Goal: Check status: Check status

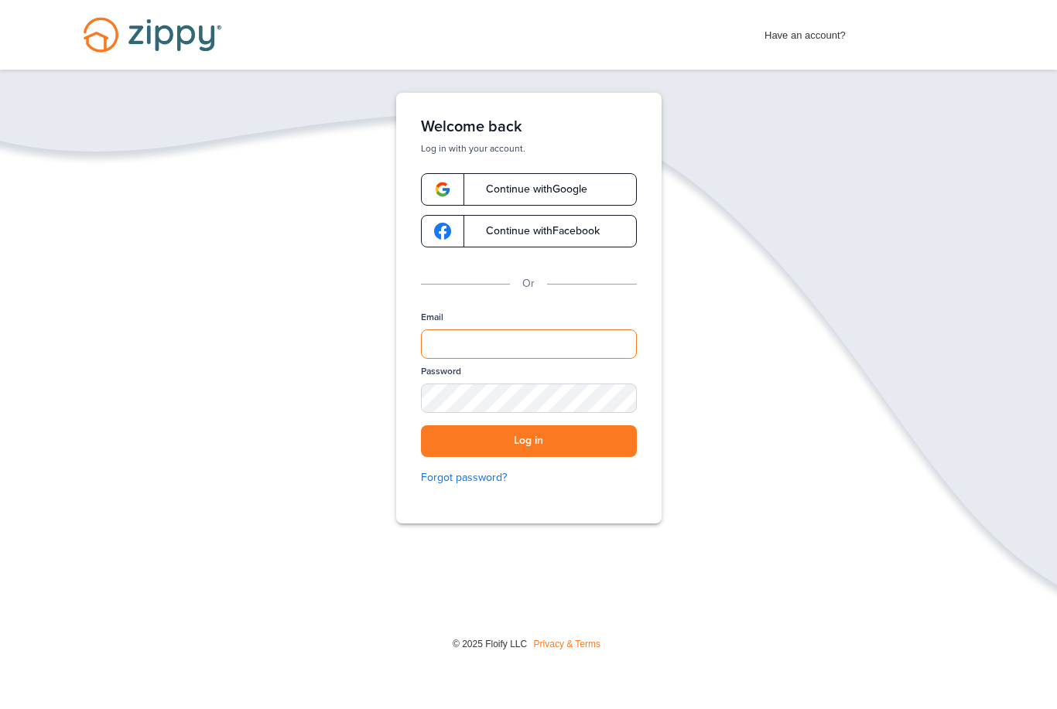
click at [497, 336] on input "Email" at bounding box center [529, 344] width 216 height 29
click at [512, 337] on input "Email" at bounding box center [529, 344] width 216 height 29
type input "**********"
click at [621, 405] on div "SHOW" at bounding box center [617, 399] width 34 height 15
click at [566, 439] on button "Log in" at bounding box center [529, 442] width 216 height 32
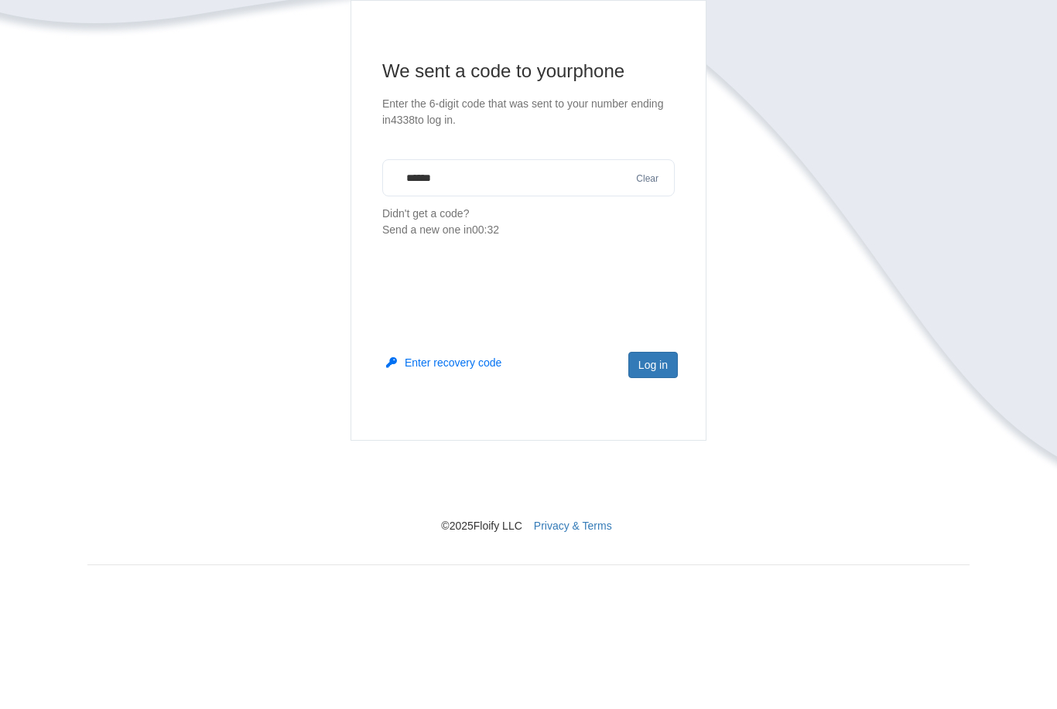
type input "******"
click at [661, 480] on button "Log in" at bounding box center [653, 493] width 50 height 26
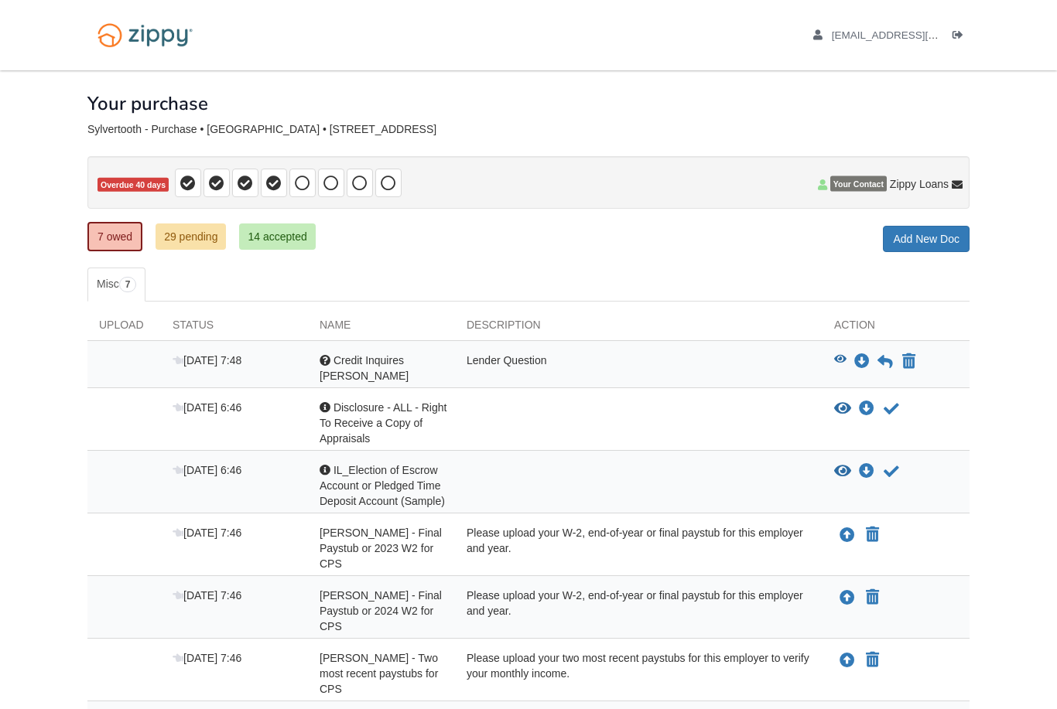
click at [118, 229] on link "7 owed" at bounding box center [114, 236] width 55 height 29
click at [508, 359] on div "Lender Question" at bounding box center [638, 368] width 367 height 31
click at [841, 354] on icon "View Credit Inquires Kathleen" at bounding box center [840, 359] width 12 height 11
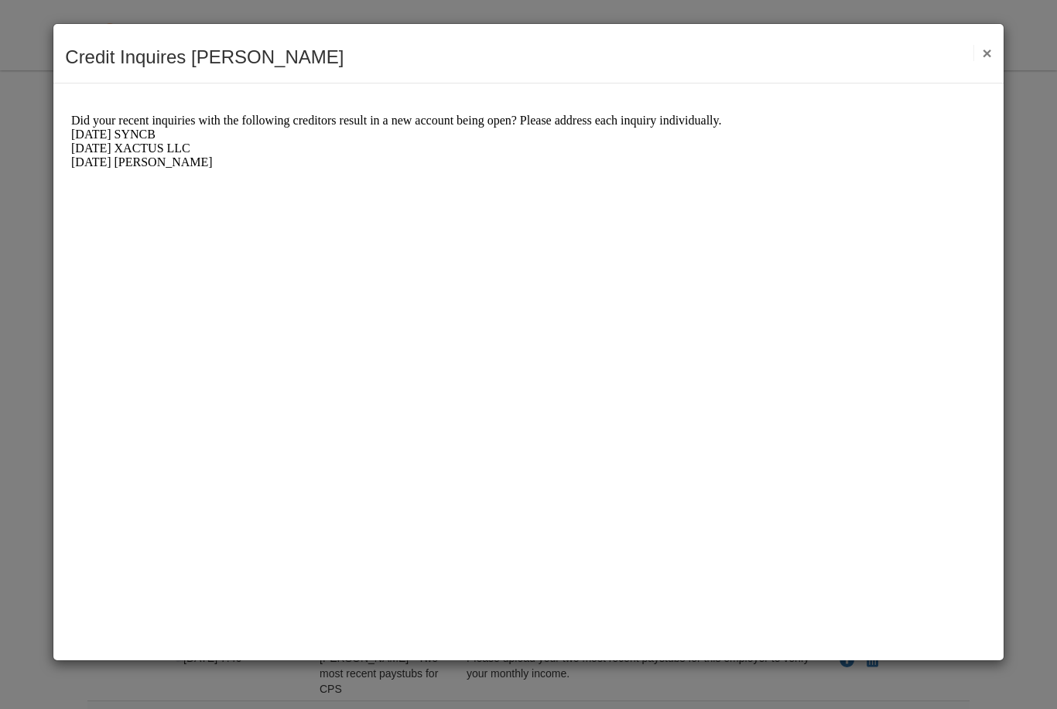
click at [991, 46] on button "×" at bounding box center [982, 53] width 18 height 16
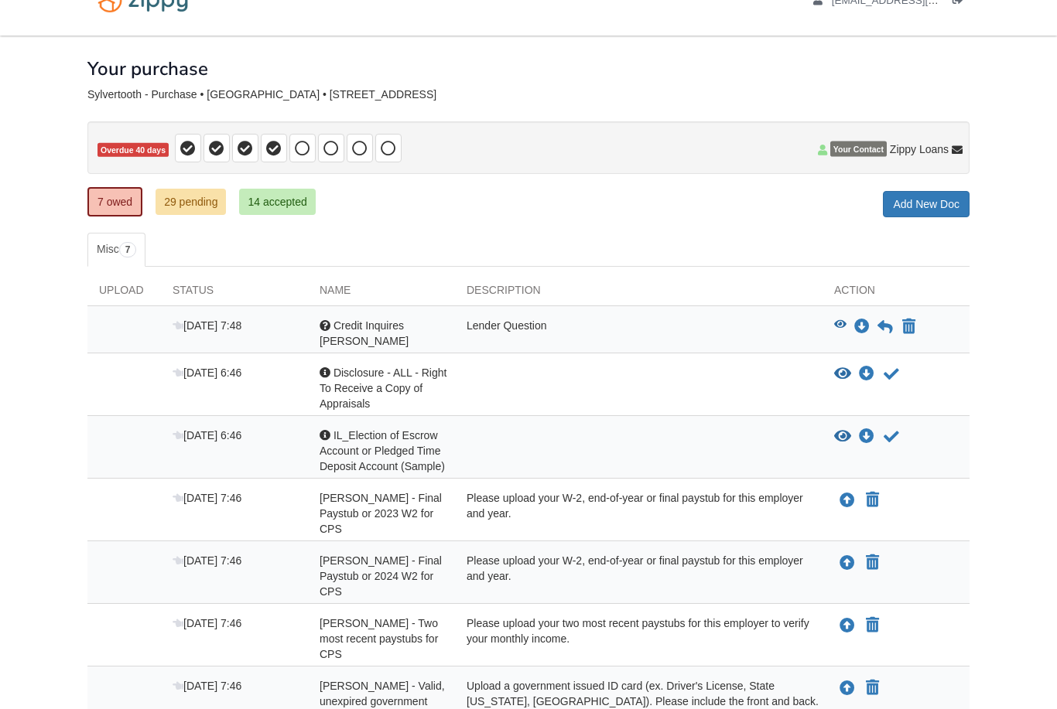
scroll to position [35, 0]
click at [843, 429] on icon "View IL_Election of Escrow Account or Pledged Time Deposit Account (Sample)" at bounding box center [842, 436] width 17 height 15
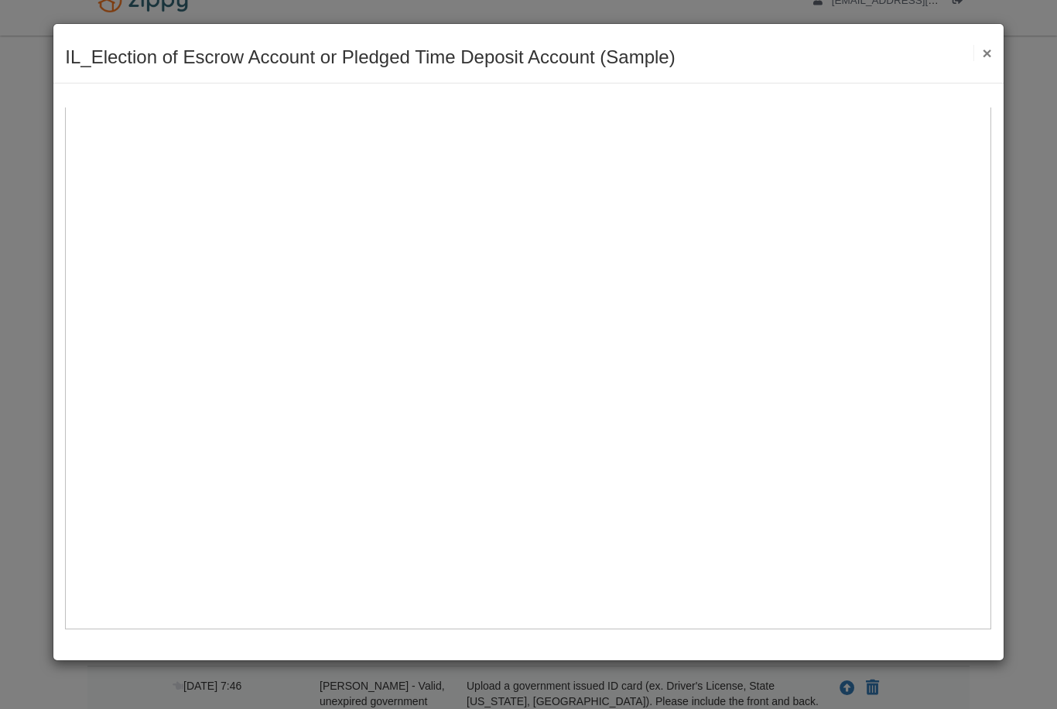
scroll to position [696, 0]
click at [991, 60] on button "×" at bounding box center [982, 53] width 18 height 16
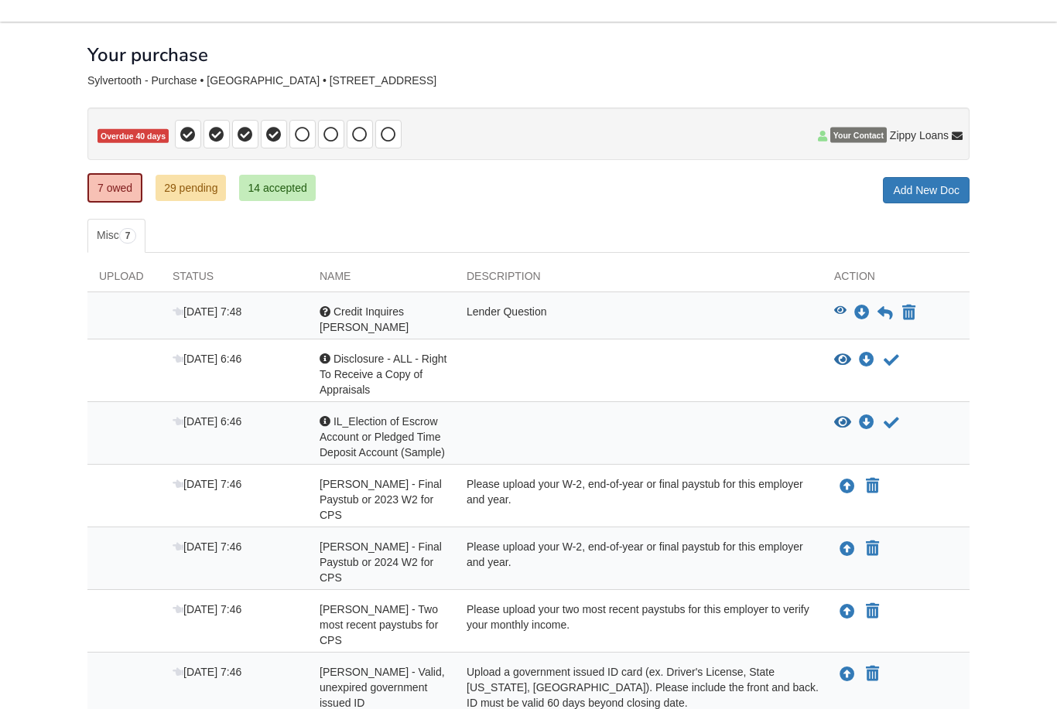
scroll to position [49, 0]
click at [194, 190] on link "29 pending" at bounding box center [191, 188] width 70 height 26
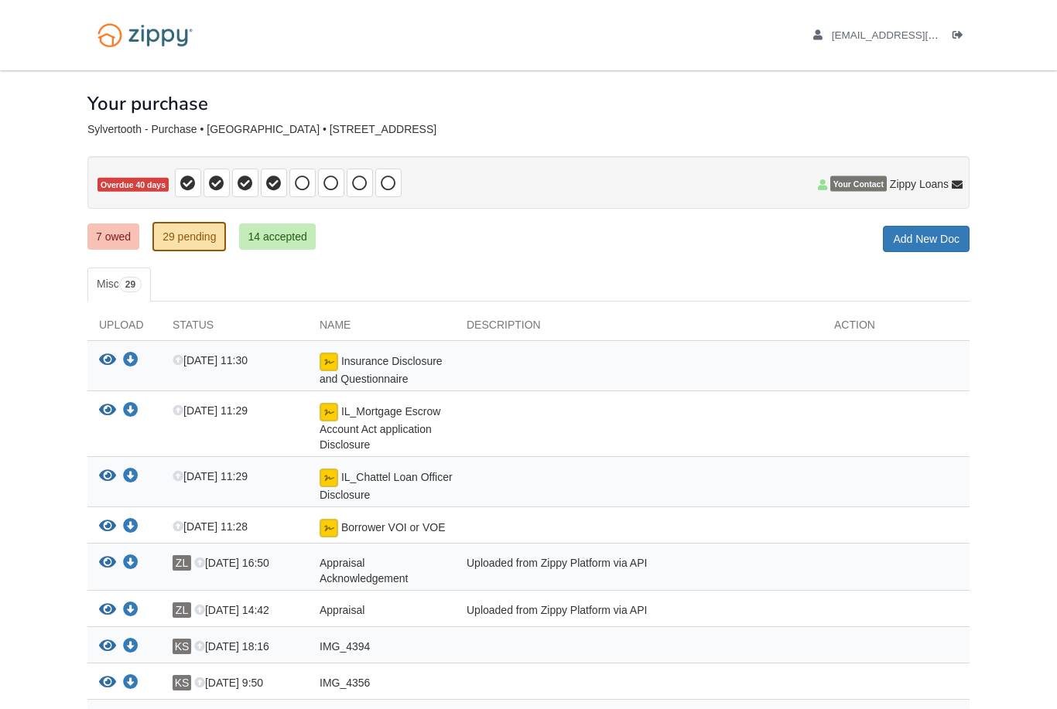
click at [93, 572] on div "View your document Download your document" at bounding box center [123, 570] width 73 height 31
click at [100, 561] on icon "View Appraisal Acknowledgement" at bounding box center [107, 562] width 17 height 15
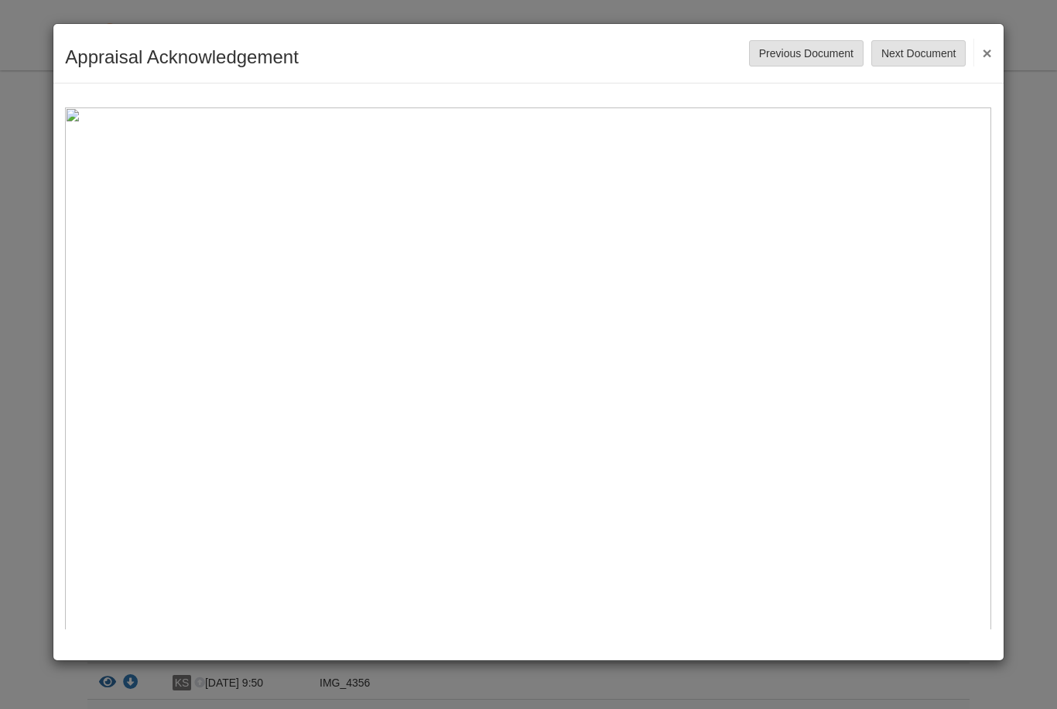
click at [818, 52] on button "Previous Document" at bounding box center [806, 53] width 114 height 26
click at [935, 50] on button "Next Document" at bounding box center [918, 53] width 94 height 26
click at [921, 53] on button "Next Document" at bounding box center [918, 53] width 94 height 26
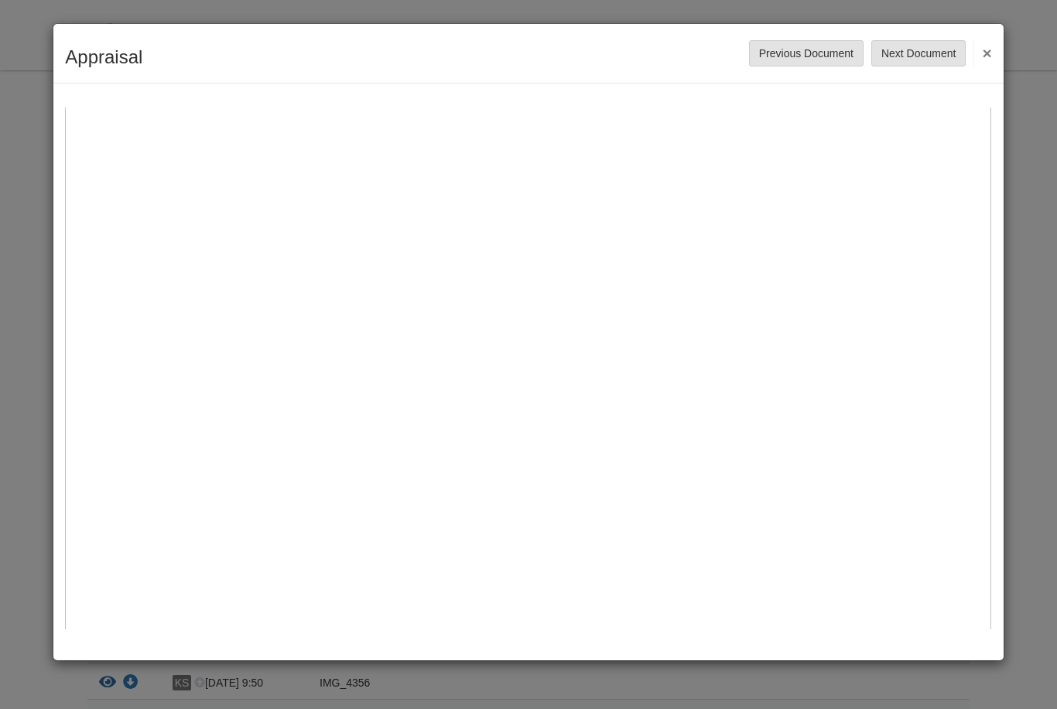
scroll to position [133, 0]
click at [921, 54] on button "Next Document" at bounding box center [918, 53] width 94 height 26
click at [923, 43] on button "Next Document" at bounding box center [918, 53] width 94 height 26
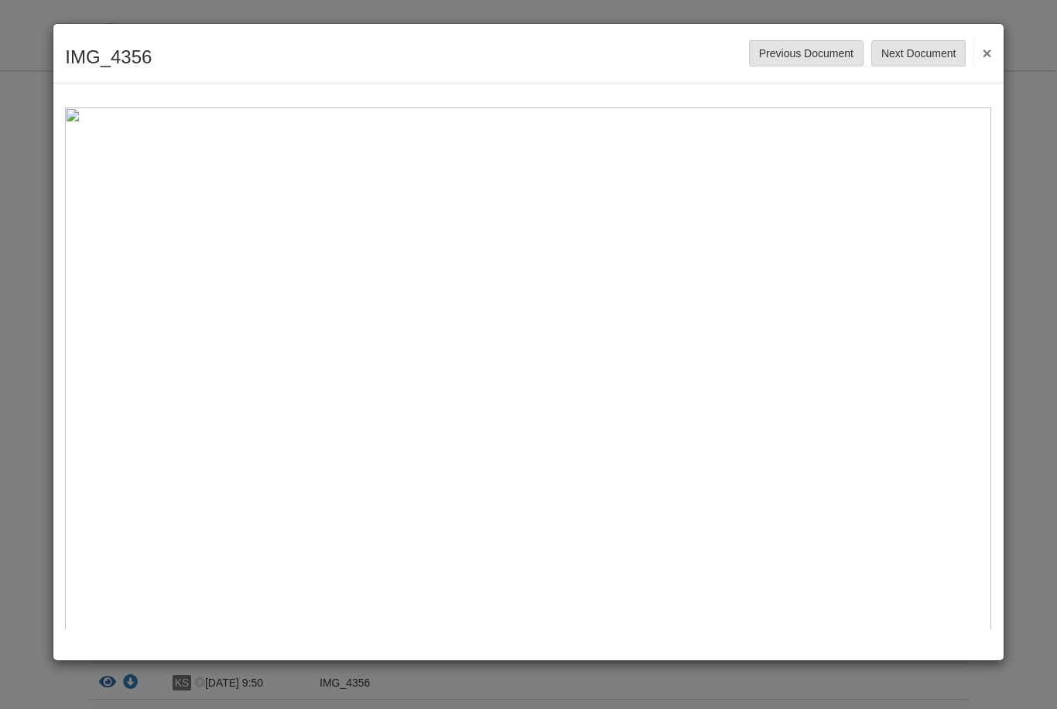
click at [822, 53] on button "Previous Document" at bounding box center [806, 53] width 114 height 26
click at [812, 55] on button "Previous Document" at bounding box center [806, 53] width 114 height 26
click at [816, 61] on button "Previous Document" at bounding box center [806, 53] width 114 height 26
click at [812, 53] on button "Previous Document" at bounding box center [806, 53] width 114 height 26
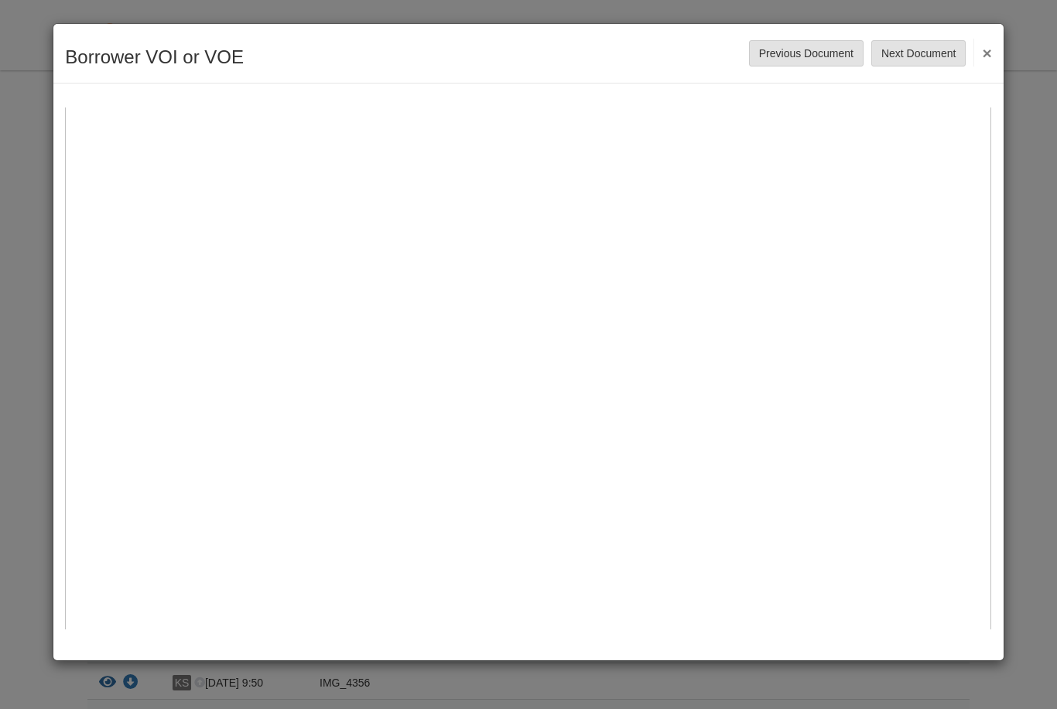
click at [844, 40] on button "Previous Document" at bounding box center [806, 53] width 114 height 26
click at [809, 50] on button "Previous Document" at bounding box center [806, 53] width 114 height 26
click at [817, 46] on button "Previous Document" at bounding box center [806, 53] width 114 height 26
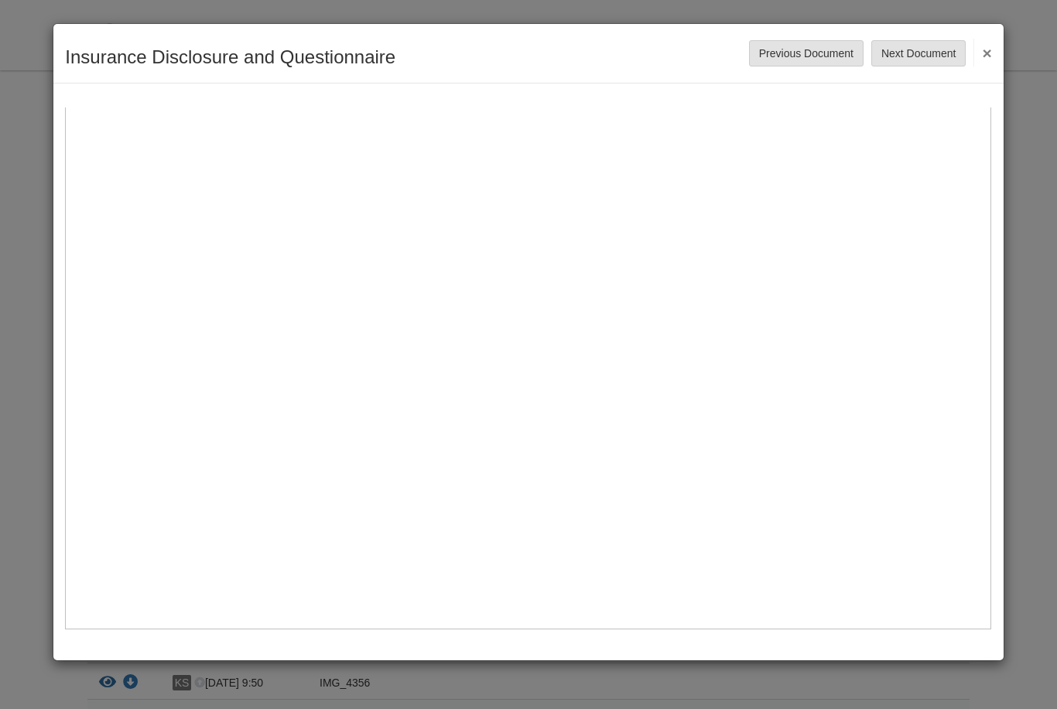
scroll to position [696, 0]
click at [819, 46] on button "Previous Document" at bounding box center [806, 53] width 114 height 26
click at [813, 46] on button "Previous Document" at bounding box center [806, 53] width 114 height 26
click at [819, 50] on button "Previous Document" at bounding box center [806, 53] width 114 height 26
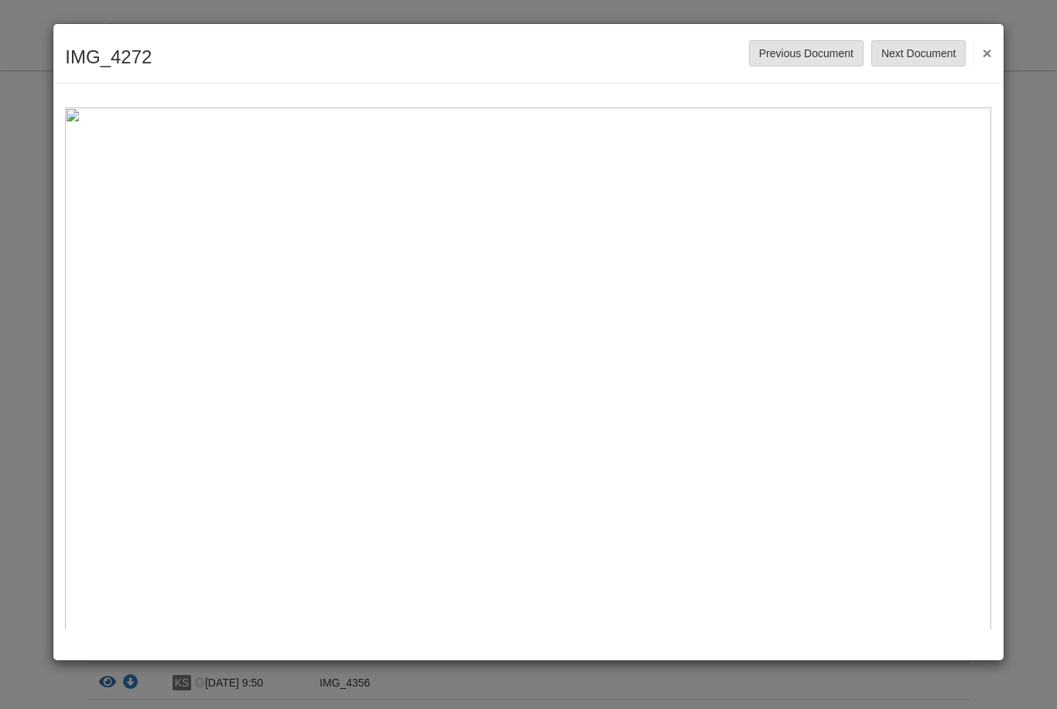
click at [812, 59] on button "Previous Document" at bounding box center [806, 53] width 114 height 26
click at [813, 53] on button "Previous Document" at bounding box center [806, 53] width 114 height 26
click at [814, 50] on button "Previous Document" at bounding box center [806, 53] width 114 height 26
click at [932, 56] on button "Next Document" at bounding box center [918, 53] width 94 height 26
click at [819, 48] on button "Previous Document" at bounding box center [806, 53] width 114 height 26
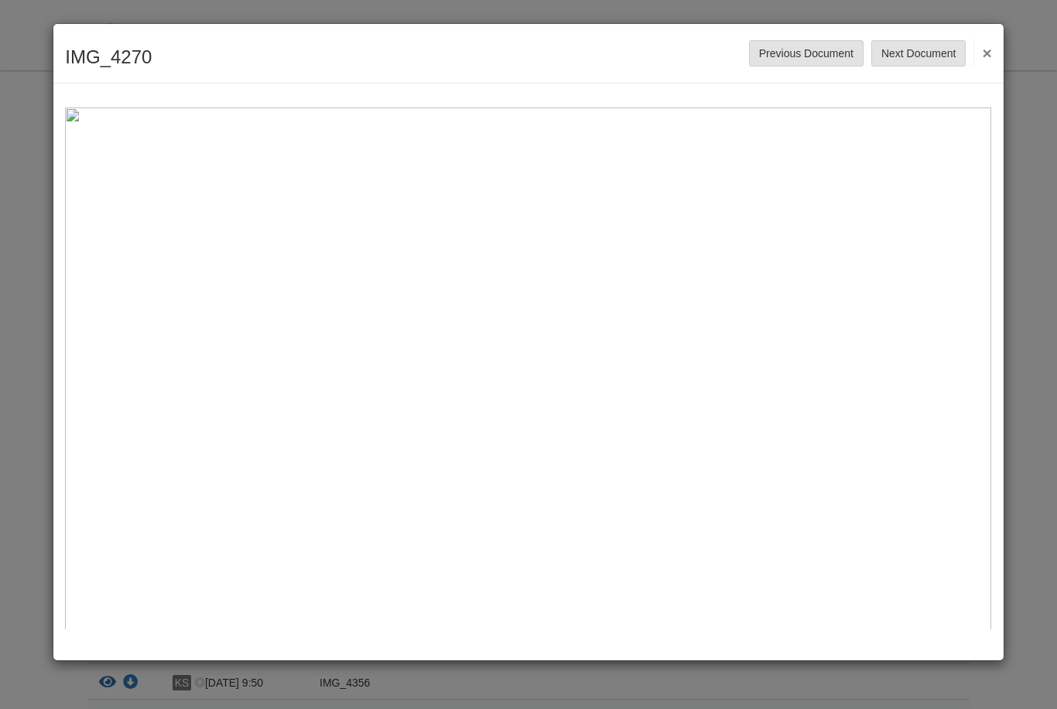
click at [817, 59] on button "Previous Document" at bounding box center [806, 53] width 114 height 26
click at [821, 53] on button "Previous Document" at bounding box center [806, 53] width 114 height 26
click at [815, 58] on button "Previous Document" at bounding box center [806, 53] width 114 height 26
click at [814, 53] on button "Previous Document" at bounding box center [806, 53] width 114 height 26
click at [897, 41] on button "Next Document" at bounding box center [918, 53] width 94 height 26
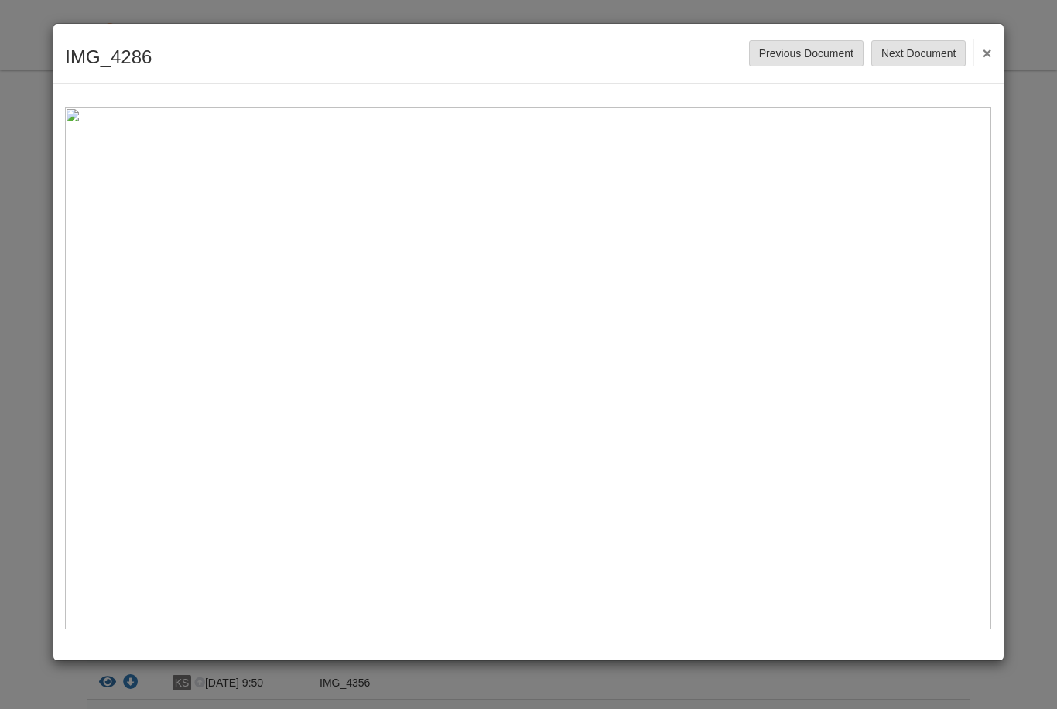
click at [815, 55] on button "Previous Document" at bounding box center [806, 53] width 114 height 26
click at [818, 51] on button "Previous Document" at bounding box center [806, 53] width 114 height 26
click at [811, 54] on button "Previous Document" at bounding box center [806, 53] width 114 height 26
click at [805, 57] on button "Previous Document" at bounding box center [806, 53] width 114 height 26
click at [814, 59] on button "Previous Document" at bounding box center [806, 53] width 114 height 26
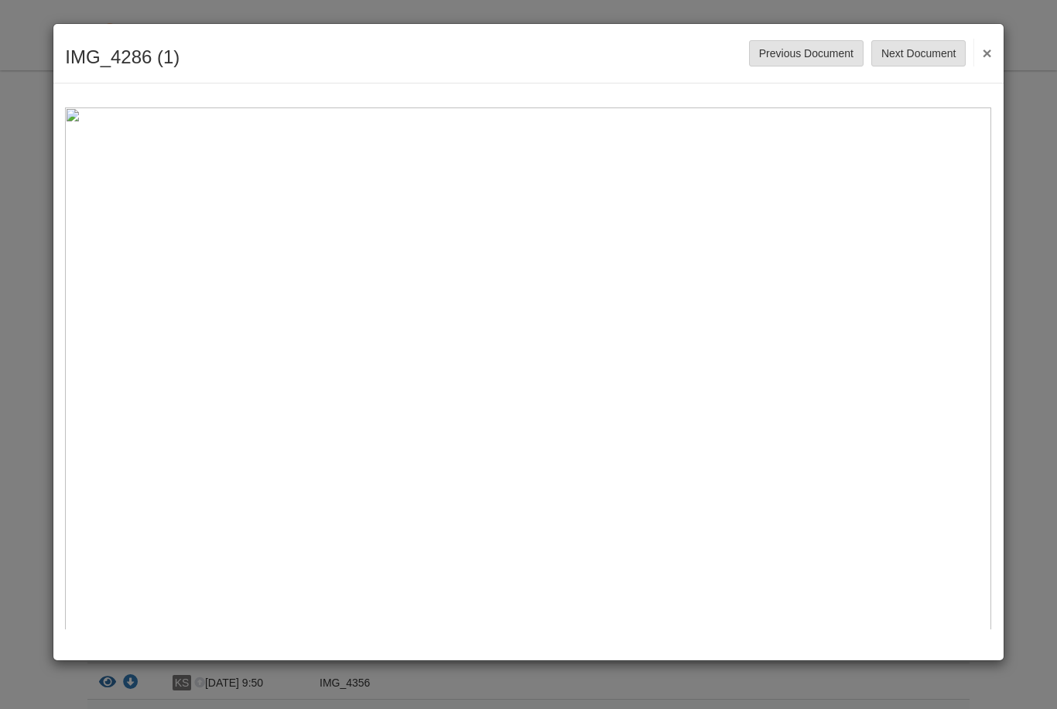
click at [816, 53] on button "Previous Document" at bounding box center [806, 53] width 114 height 26
click at [813, 50] on button "Previous Document" at bounding box center [806, 53] width 114 height 26
click at [804, 53] on button "Previous Document" at bounding box center [806, 53] width 114 height 26
click at [800, 56] on button "Previous Document" at bounding box center [806, 53] width 114 height 26
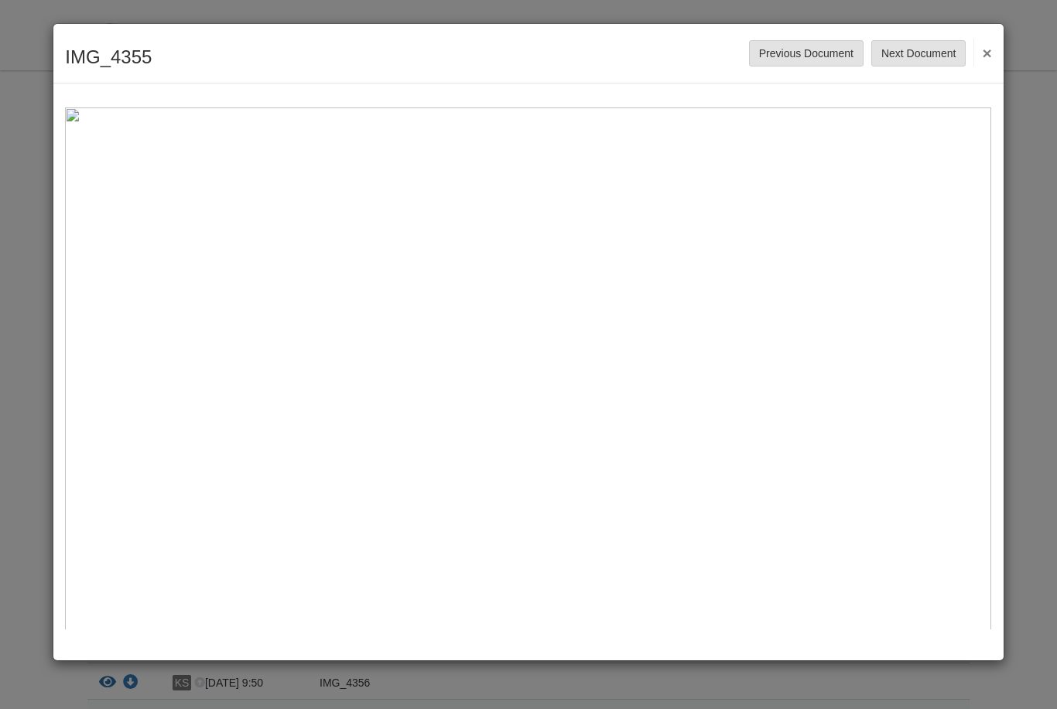
click at [800, 56] on button "Previous Document" at bounding box center [806, 53] width 114 height 26
click at [801, 60] on button "Previous Document" at bounding box center [806, 53] width 114 height 26
click at [805, 55] on button "Previous Document" at bounding box center [806, 53] width 114 height 26
click at [805, 53] on button "Previous Document" at bounding box center [806, 53] width 114 height 26
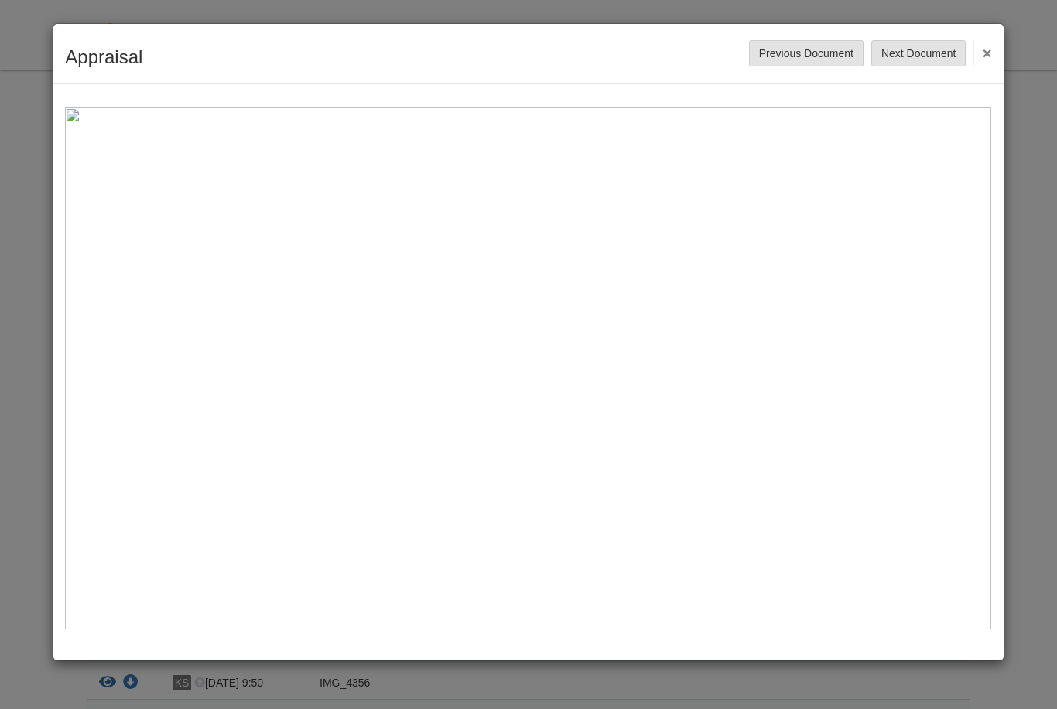
click at [800, 55] on button "Previous Document" at bounding box center [806, 53] width 114 height 26
click at [990, 55] on button "×" at bounding box center [982, 53] width 18 height 28
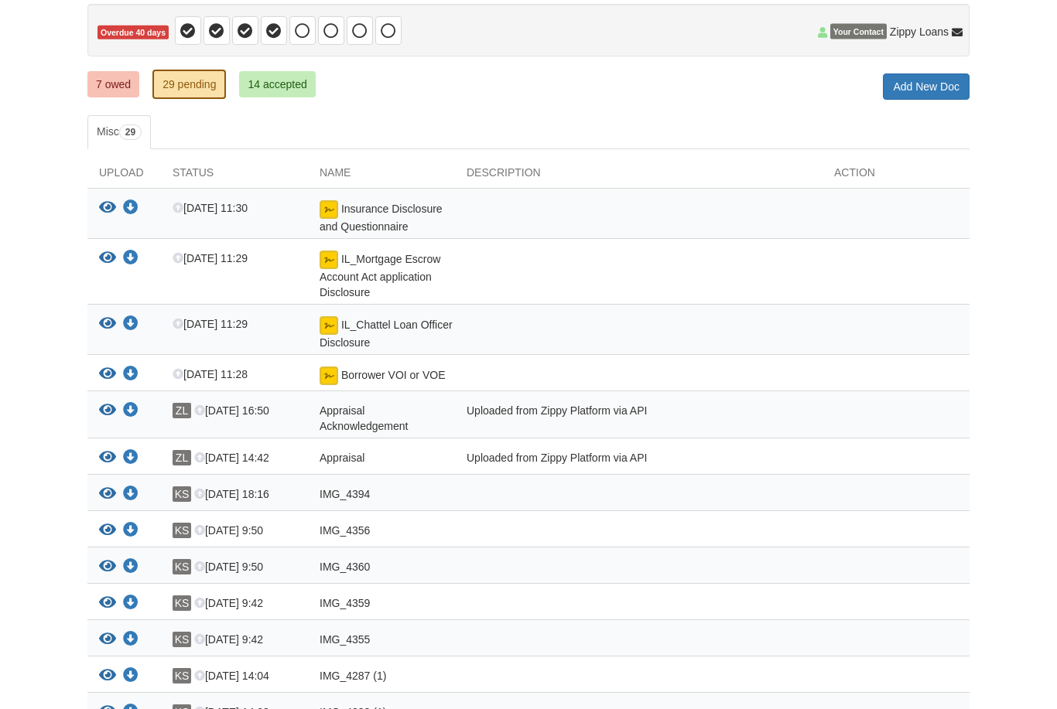
scroll to position [151, 0]
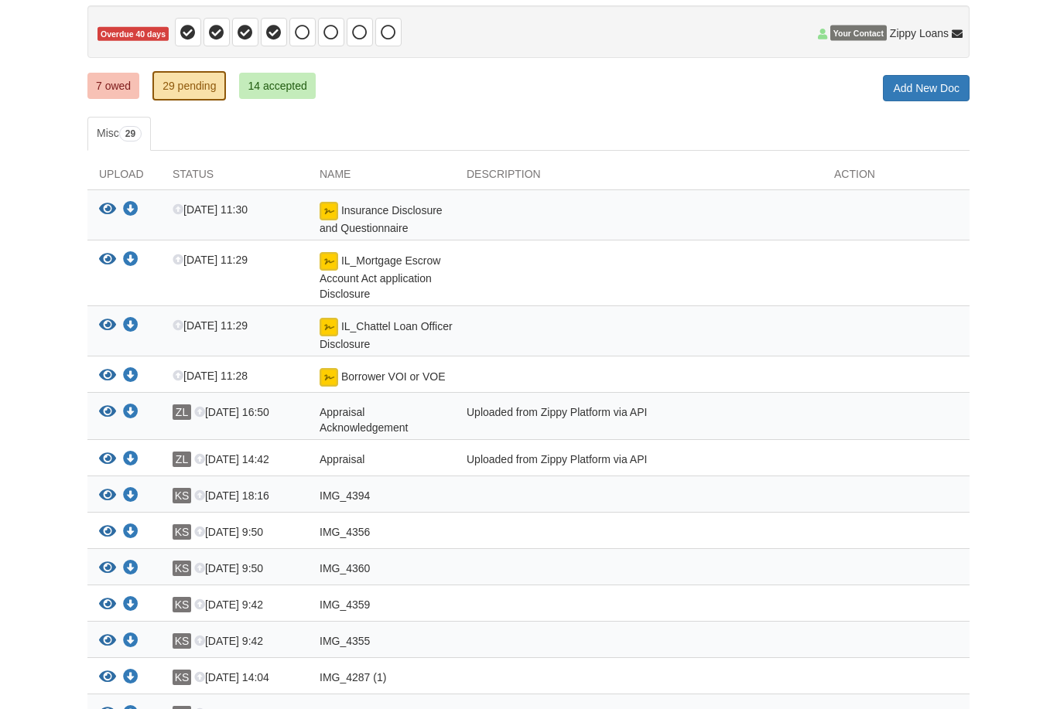
click at [108, 258] on icon "View IL_Mortgage Escrow Account Act application Disclosure" at bounding box center [107, 259] width 17 height 15
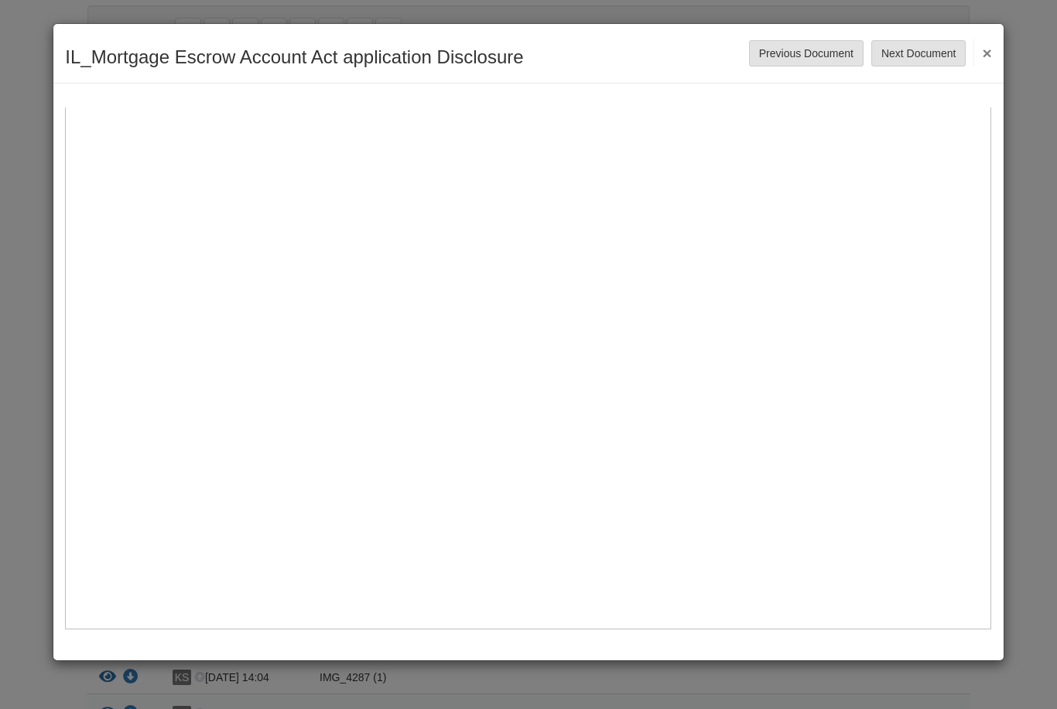
scroll to position [696, 0]
click at [991, 46] on button "×" at bounding box center [982, 53] width 18 height 28
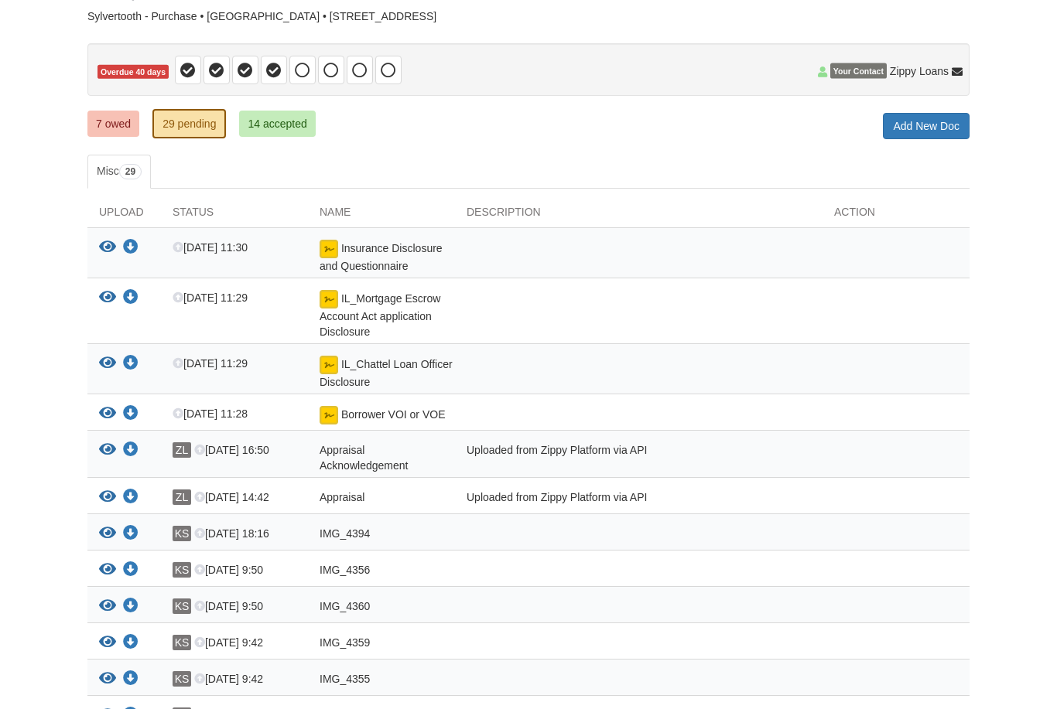
scroll to position [110, 0]
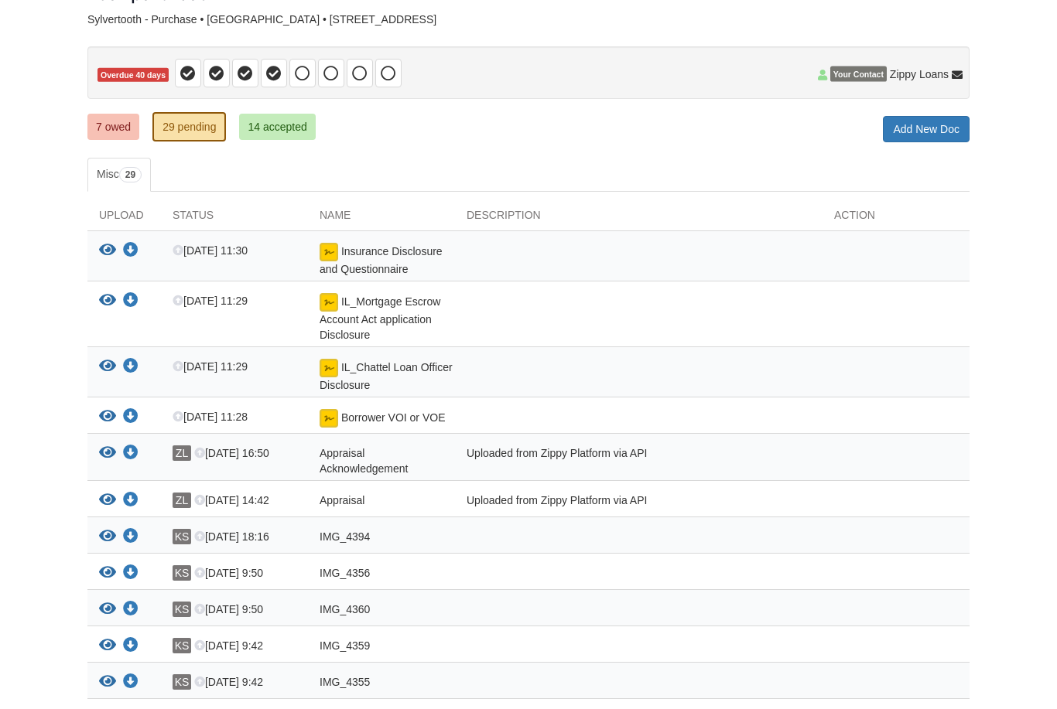
click at [124, 121] on link "7 owed" at bounding box center [113, 127] width 52 height 26
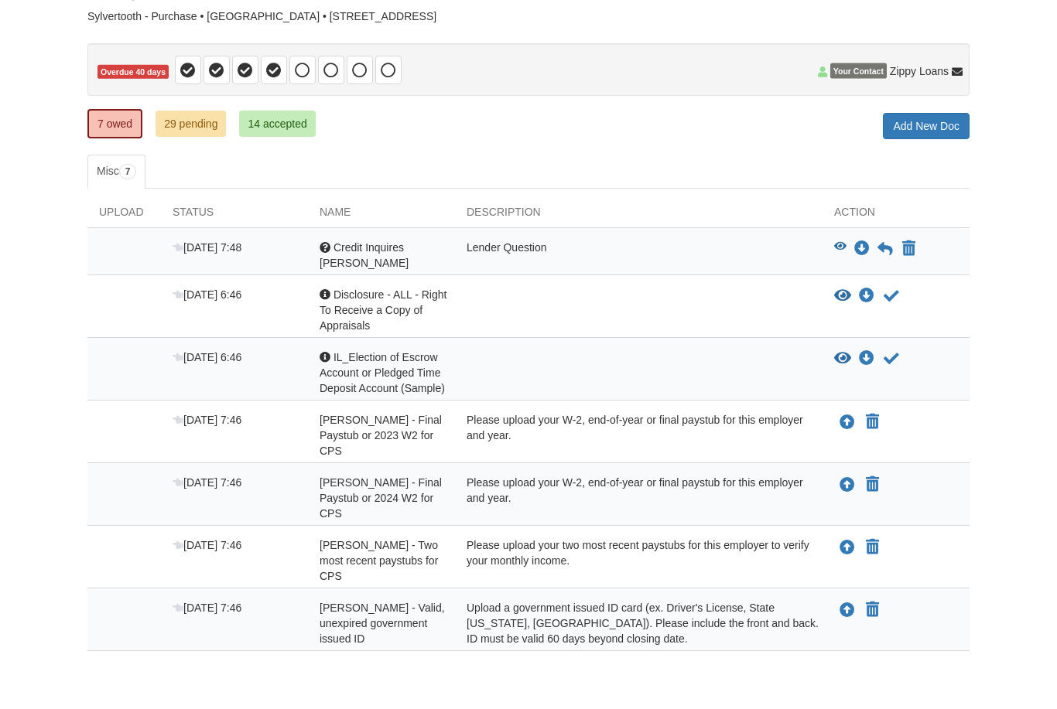
scroll to position [115, 0]
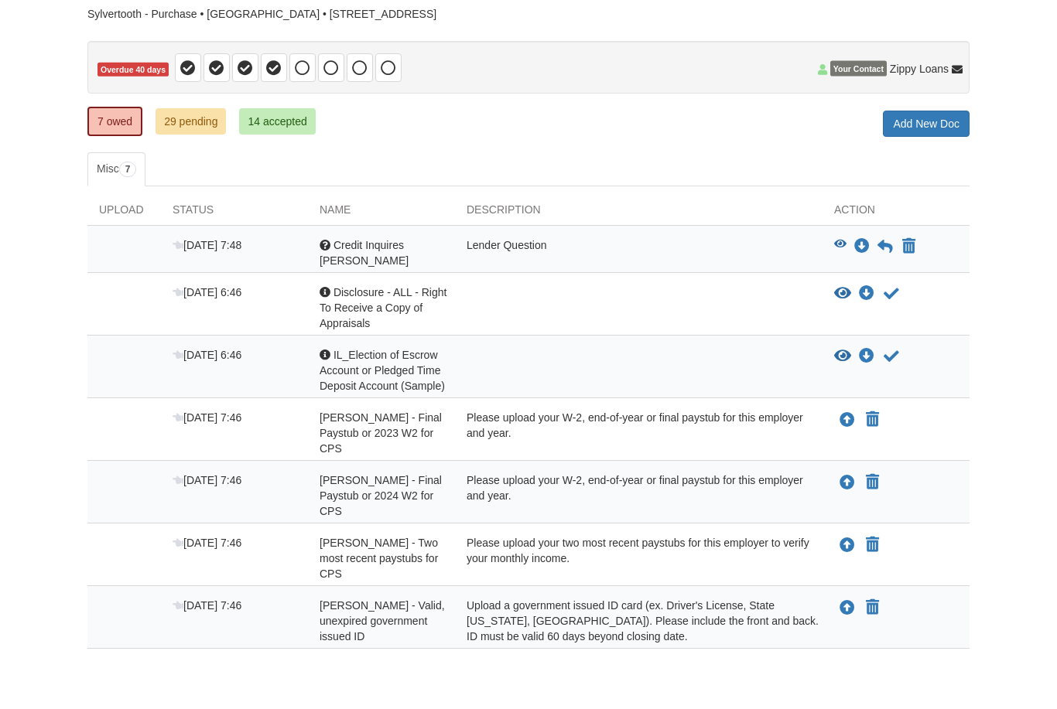
click at [846, 349] on icon "View IL_Election of Escrow Account or Pledged Time Deposit Account (Sample)" at bounding box center [842, 356] width 17 height 15
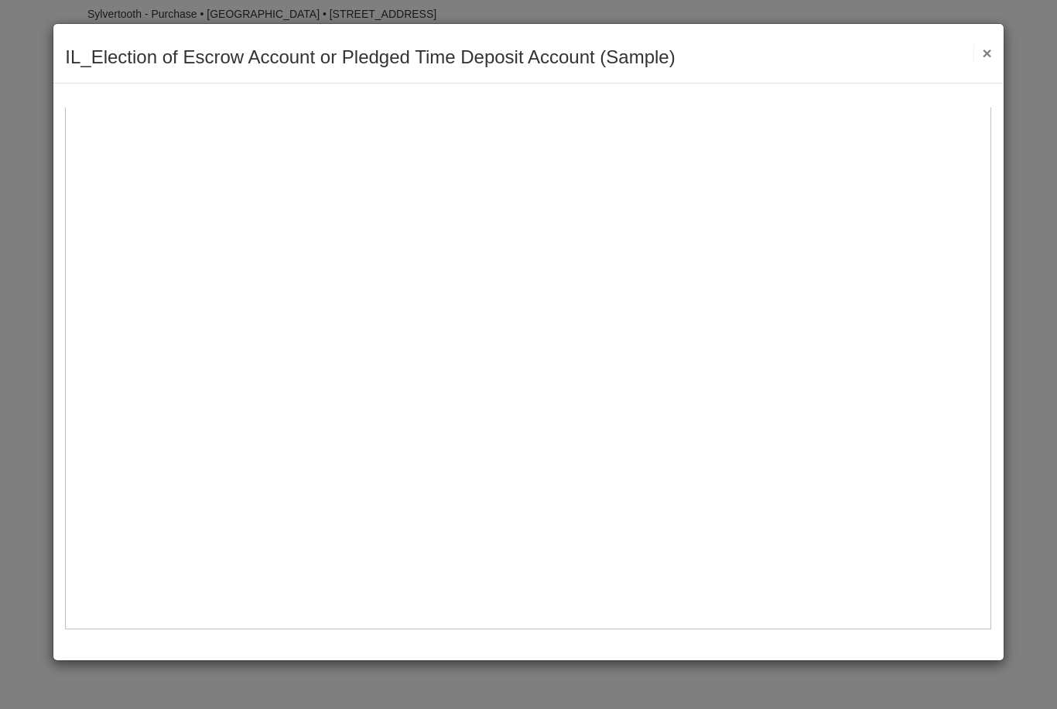
scroll to position [135, 0]
